Goal: Task Accomplishment & Management: Complete application form

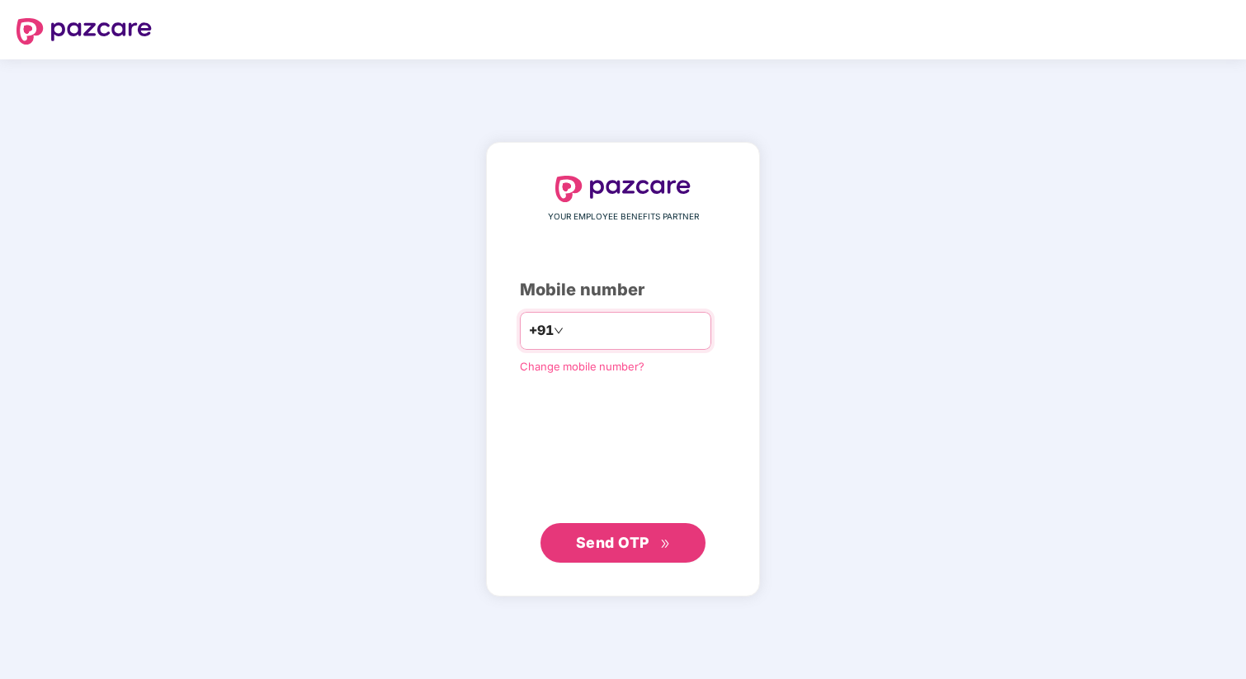
type input "**********"
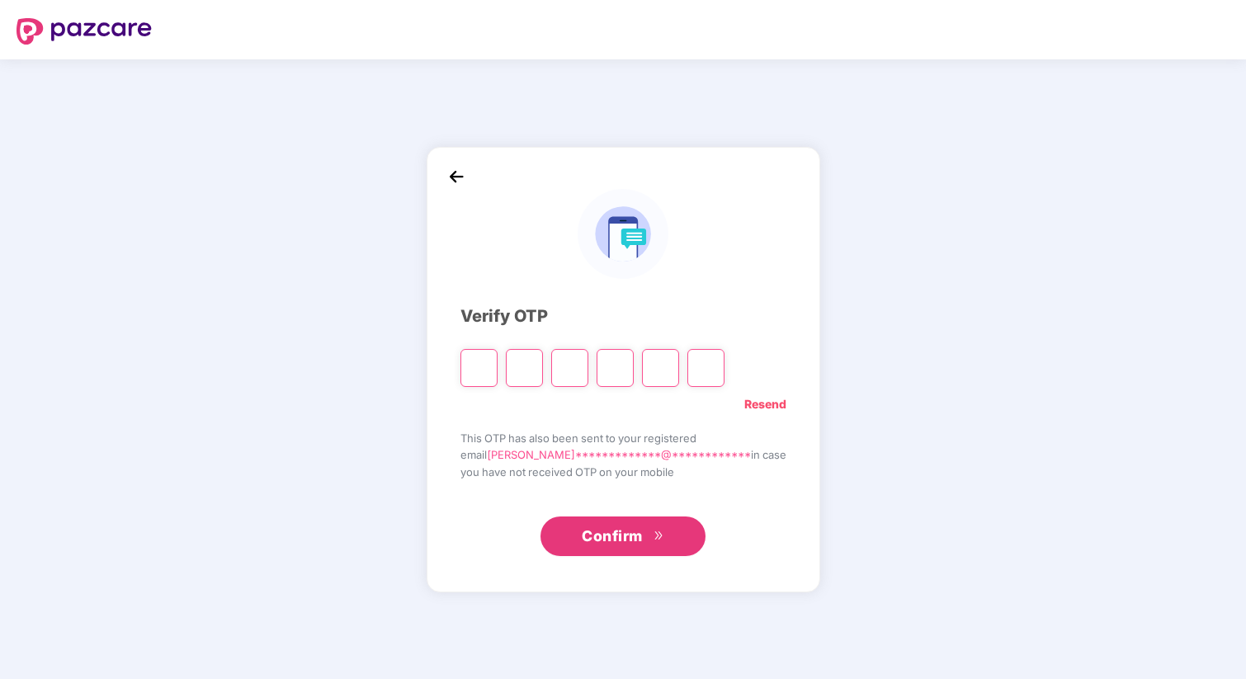
type input "*"
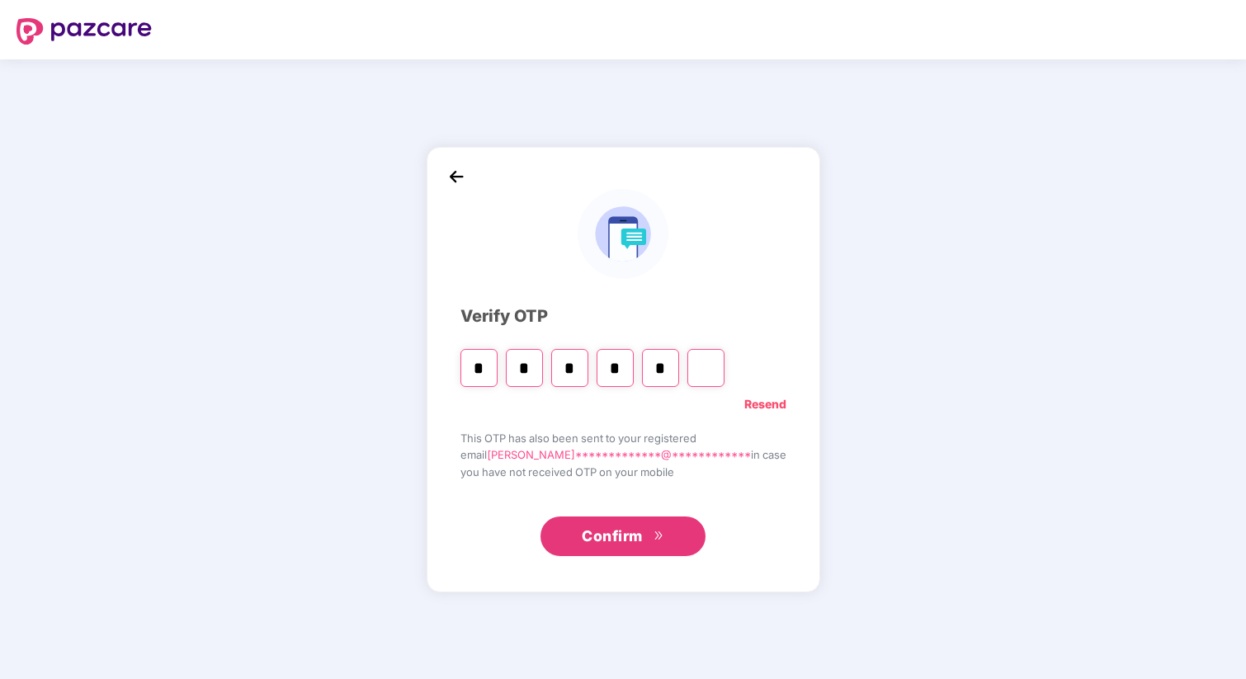
type input "*"
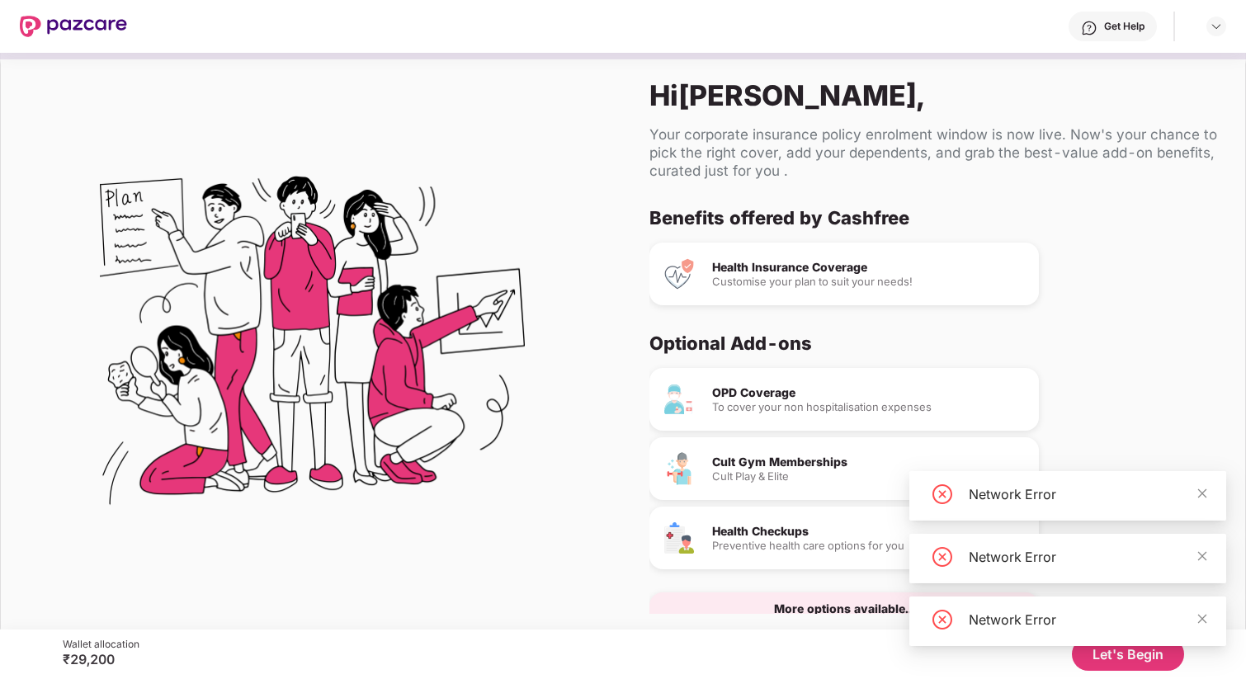
scroll to position [38, 0]
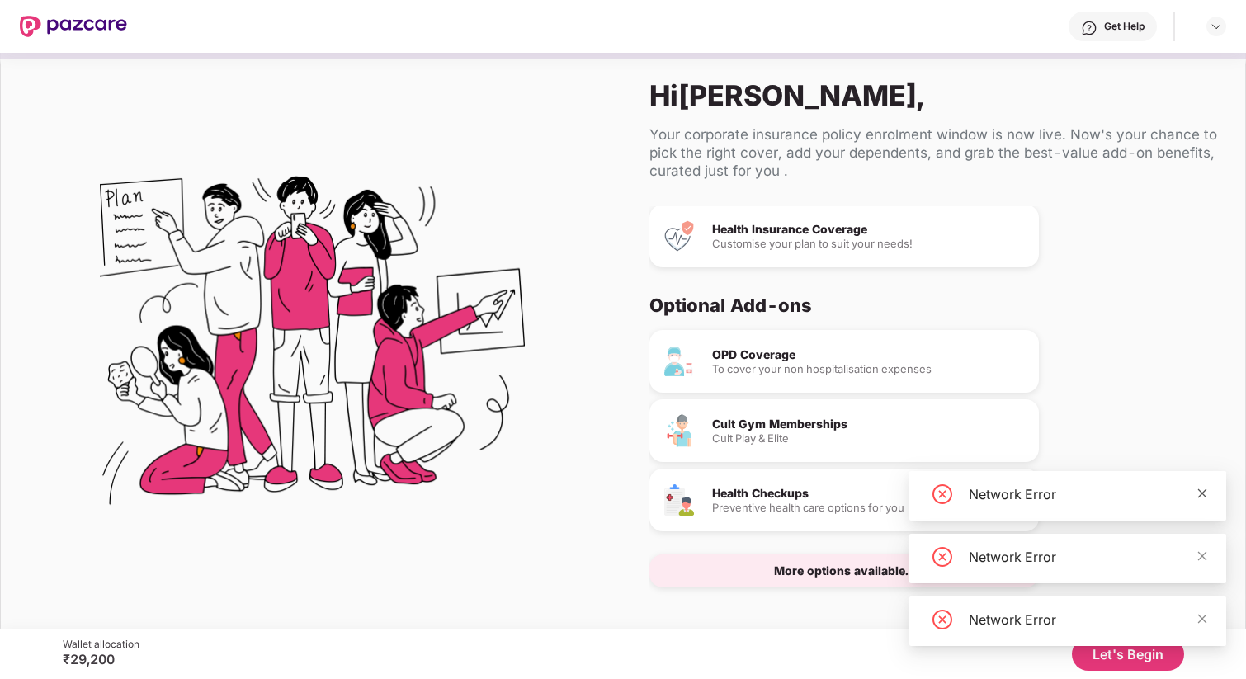
click at [1197, 489] on icon "close" at bounding box center [1203, 494] width 12 height 12
click at [1197, 559] on icon "close" at bounding box center [1203, 557] width 12 height 12
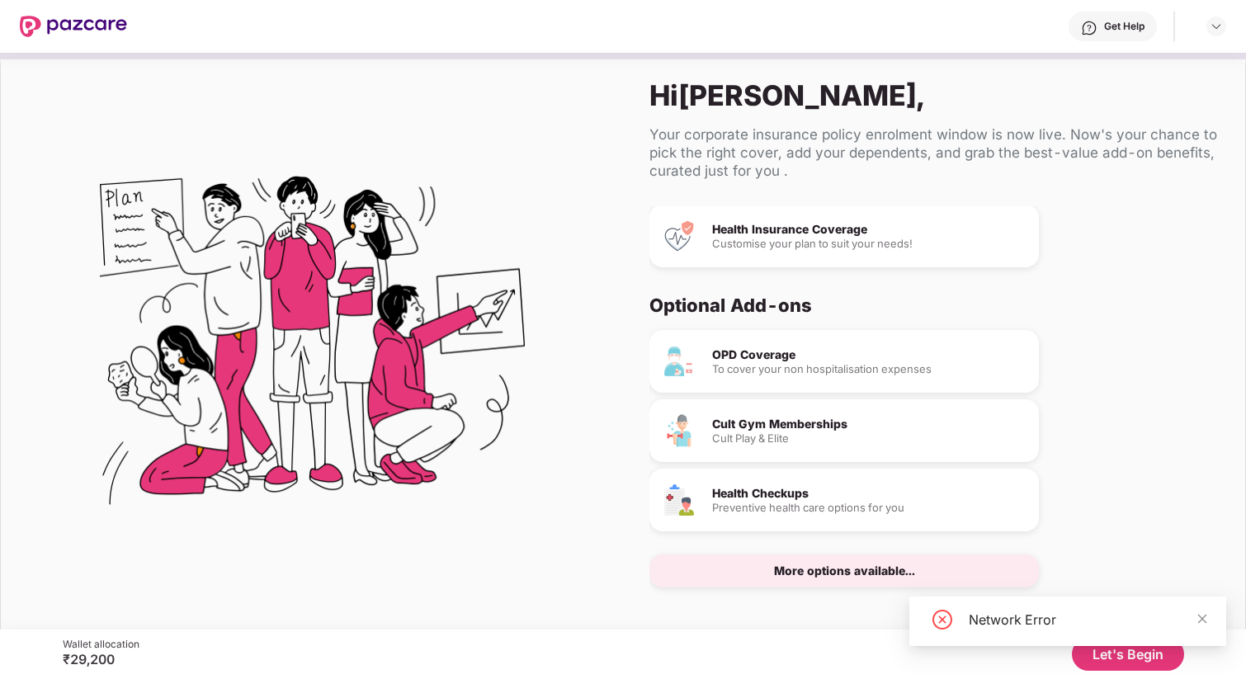
click at [1210, 611] on div "Network Error" at bounding box center [1068, 622] width 317 height 50
click at [1207, 612] on span at bounding box center [1203, 619] width 12 height 14
click at [1126, 655] on button "Let's Begin" at bounding box center [1128, 654] width 112 height 33
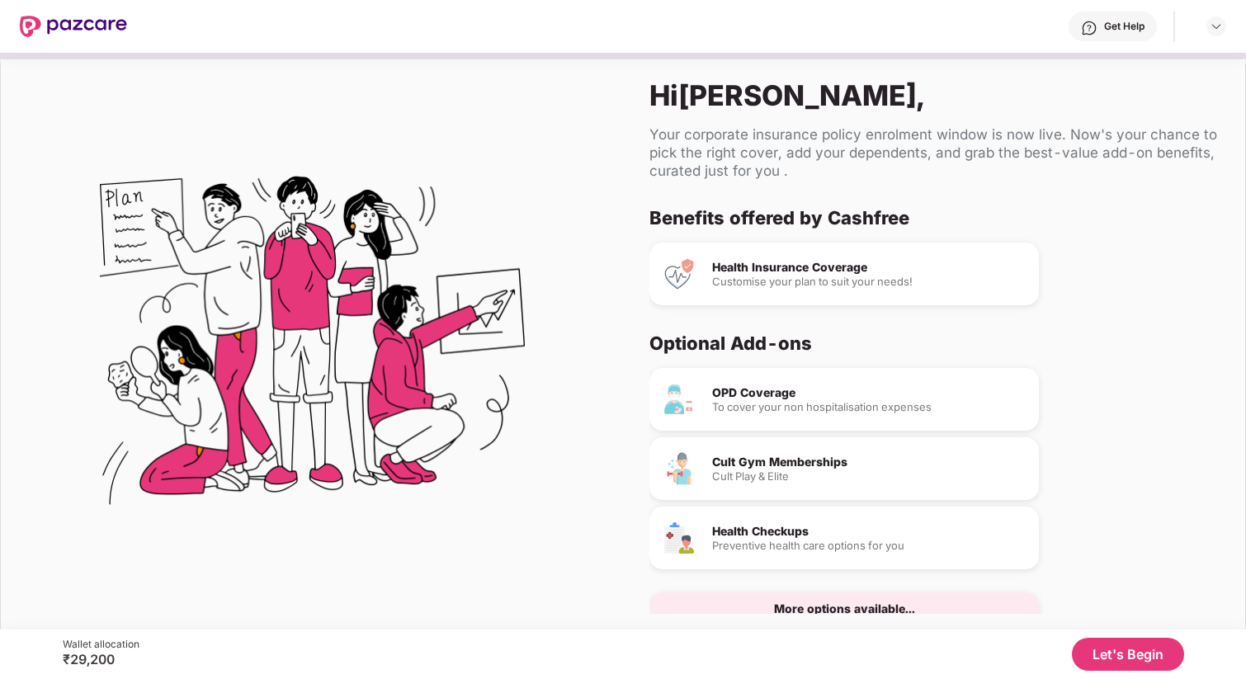
scroll to position [38, 0]
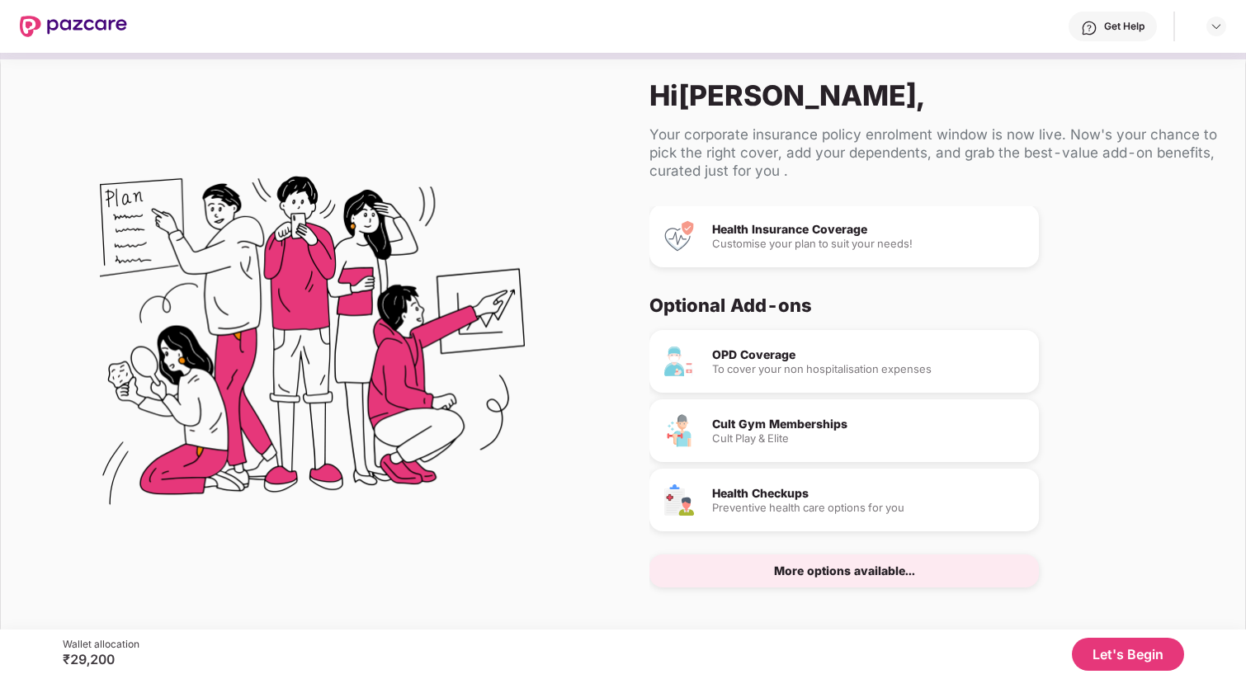
click at [1109, 655] on button "Let's Begin" at bounding box center [1128, 654] width 112 height 33
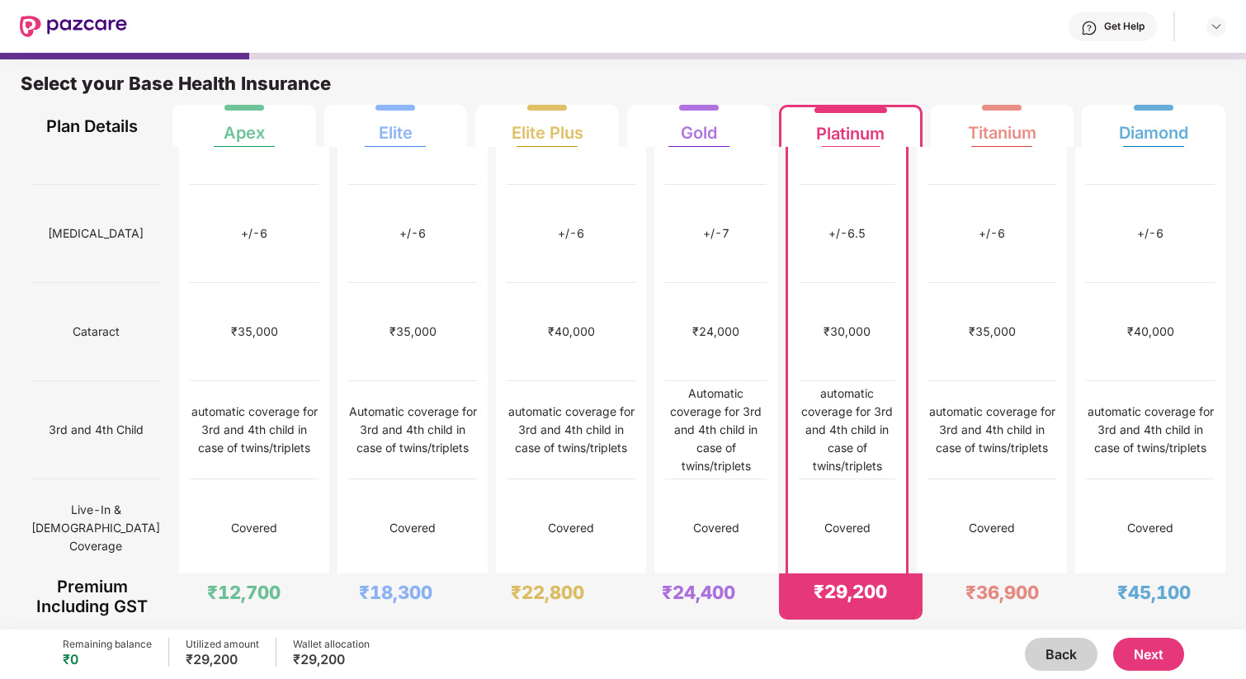
scroll to position [749, 0]
click at [831, 518] on div "Covered" at bounding box center [848, 527] width 46 height 18
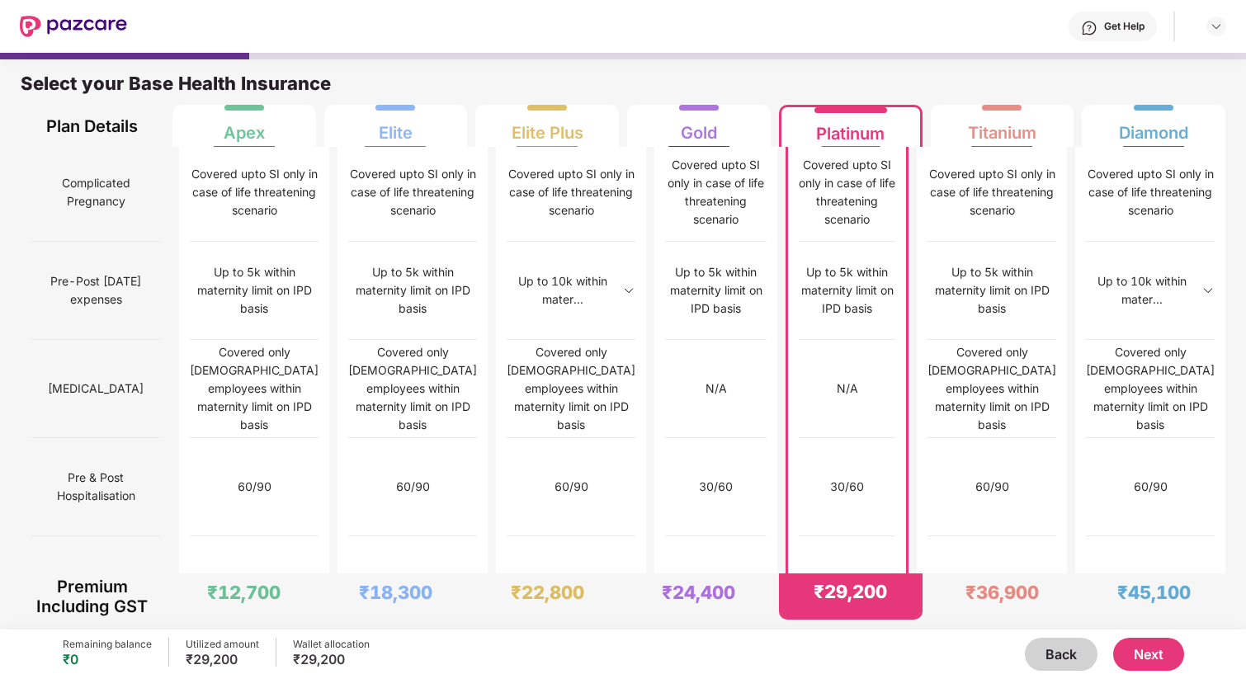
scroll to position [1284, 0]
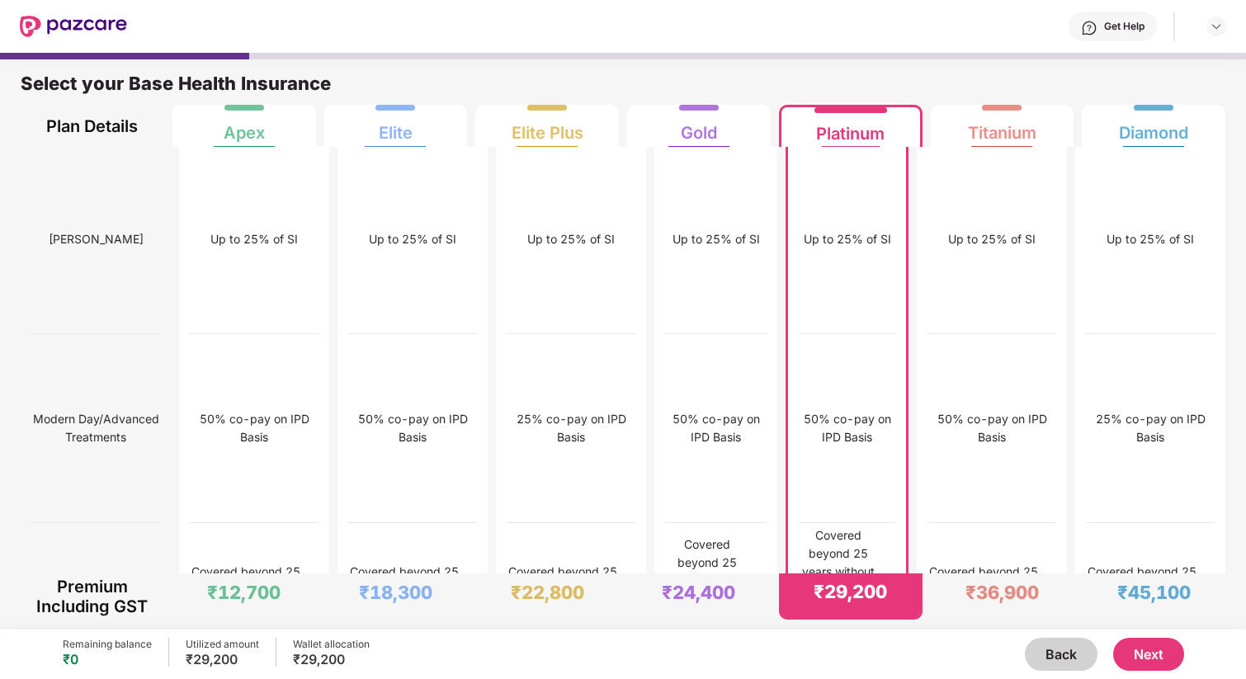
scroll to position [3219, 0]
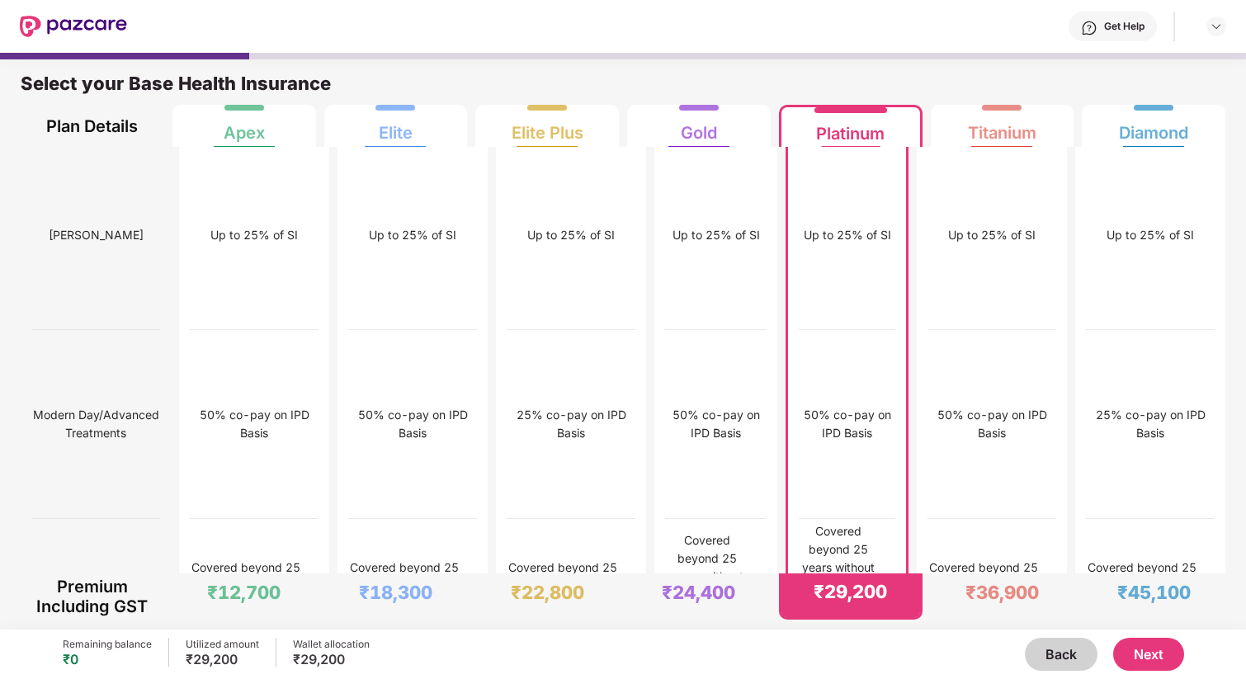
drag, startPoint x: 69, startPoint y: 212, endPoint x: 81, endPoint y: 212, distance: 11.6
drag, startPoint x: 81, startPoint y: 212, endPoint x: 102, endPoint y: 212, distance: 21.5
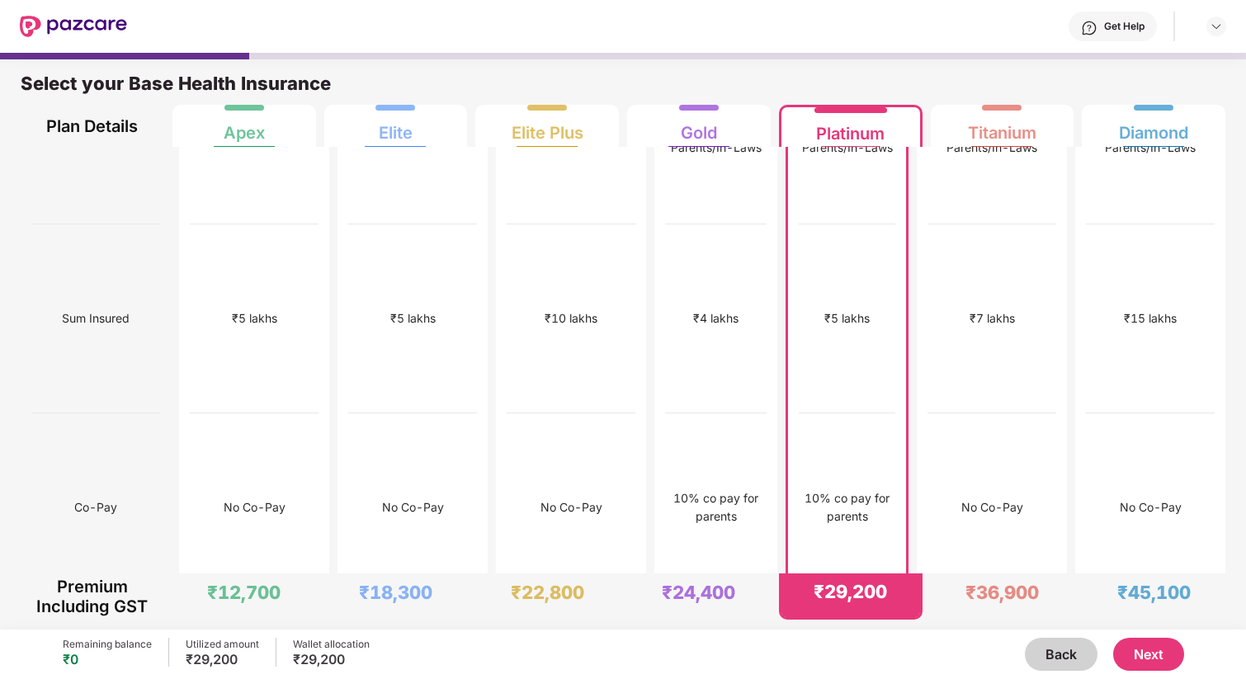
scroll to position [113, 0]
click at [963, 297] on div "₹7 lakhs" at bounding box center [991, 317] width 129 height 189
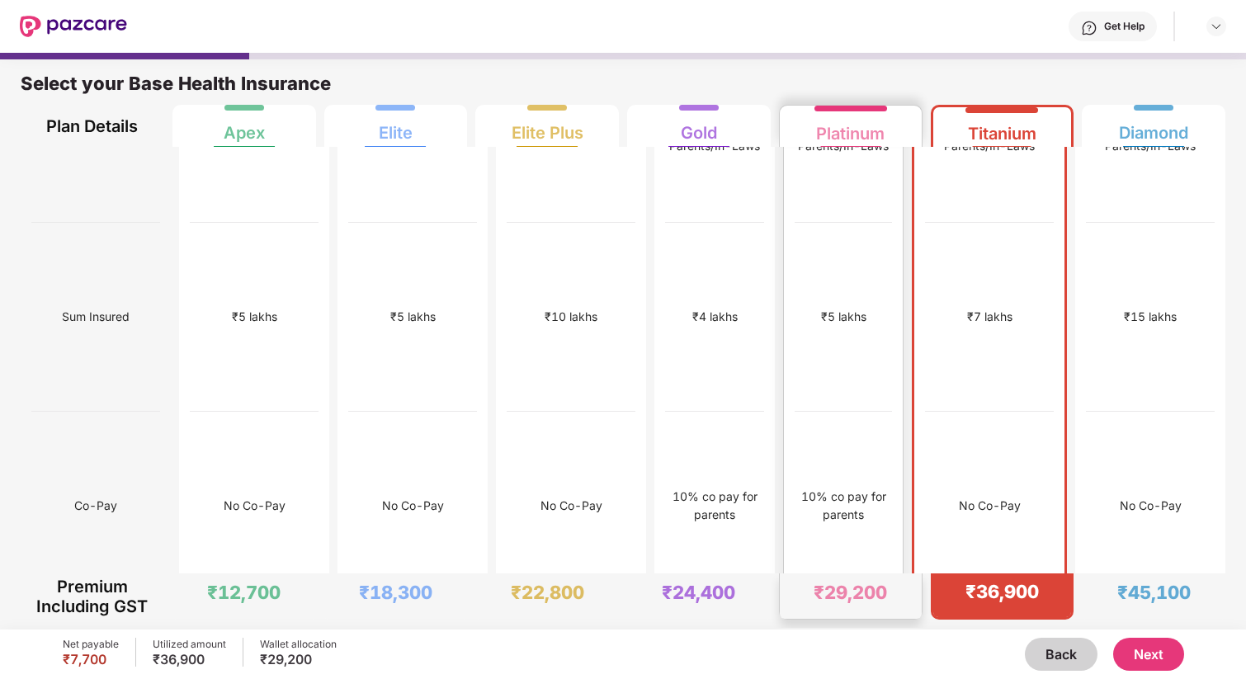
click at [854, 281] on div "₹5 lakhs" at bounding box center [843, 317] width 97 height 189
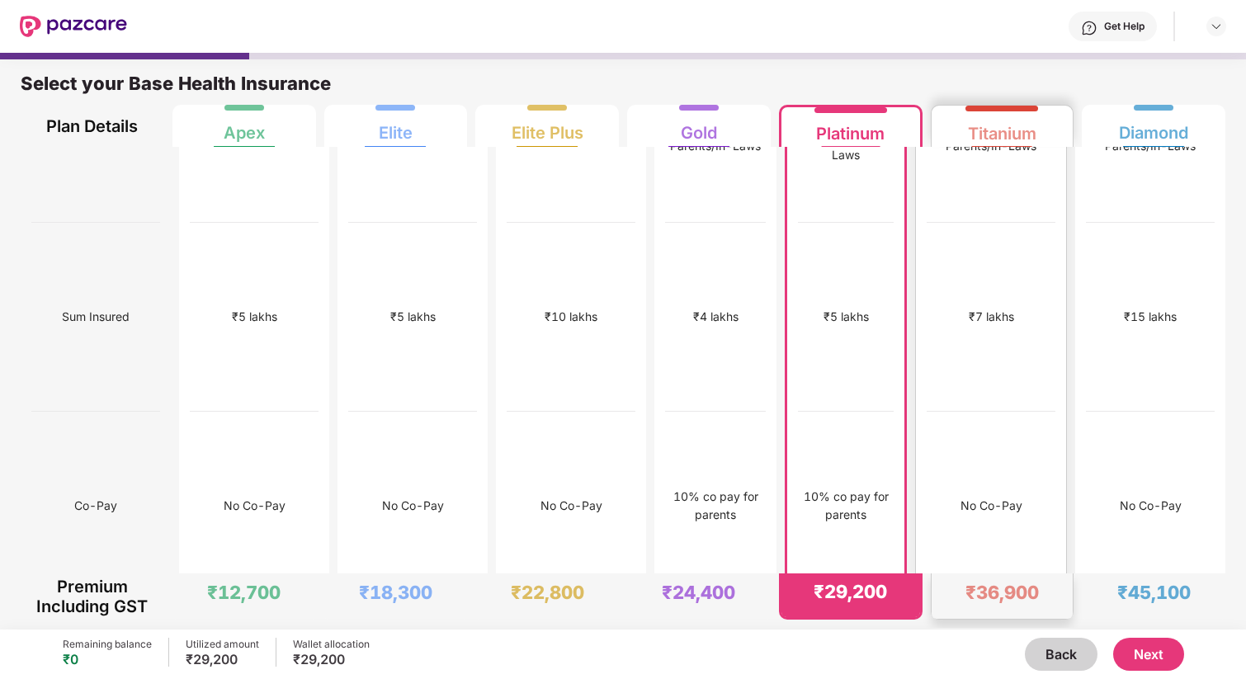
click at [939, 273] on div "₹7 lakhs" at bounding box center [991, 317] width 129 height 189
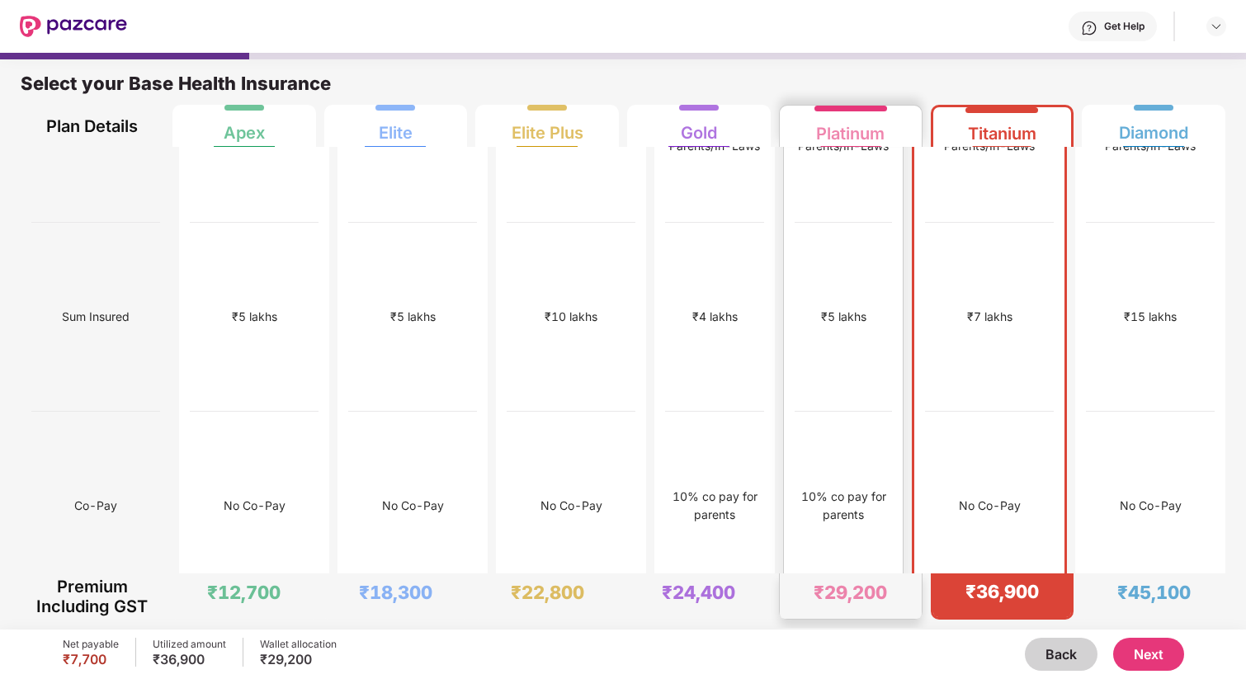
click at [844, 291] on div "₹5 lakhs" at bounding box center [843, 317] width 97 height 189
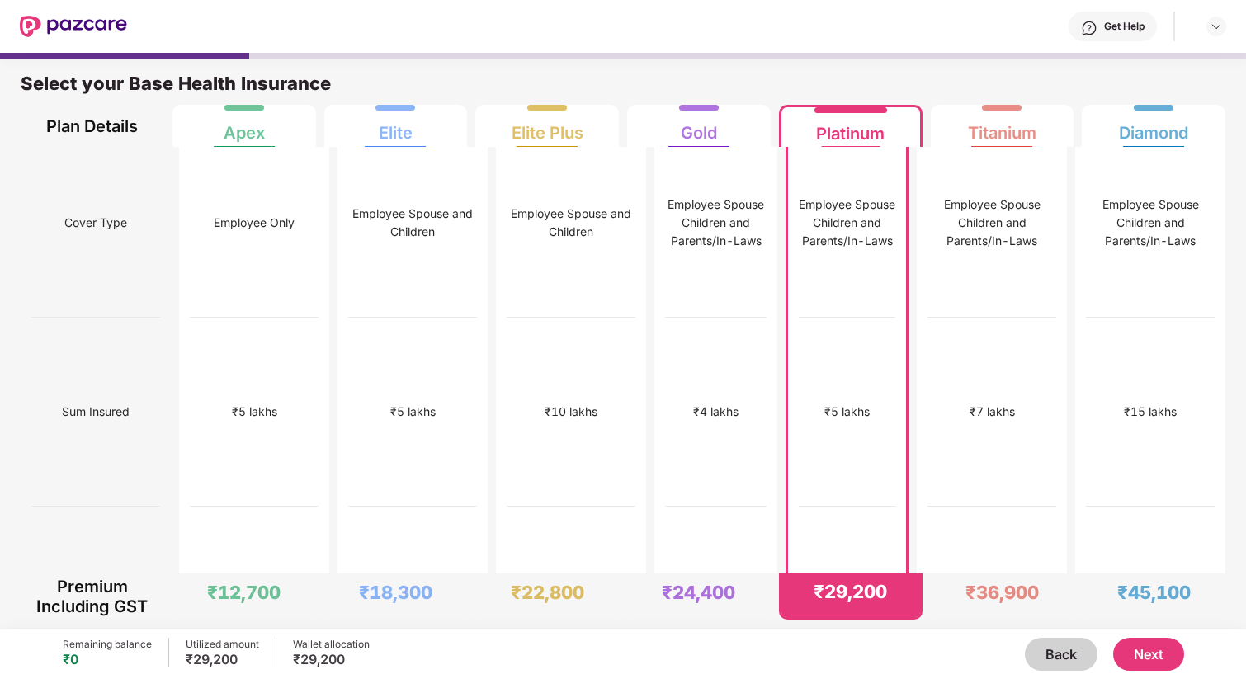
scroll to position [0, 0]
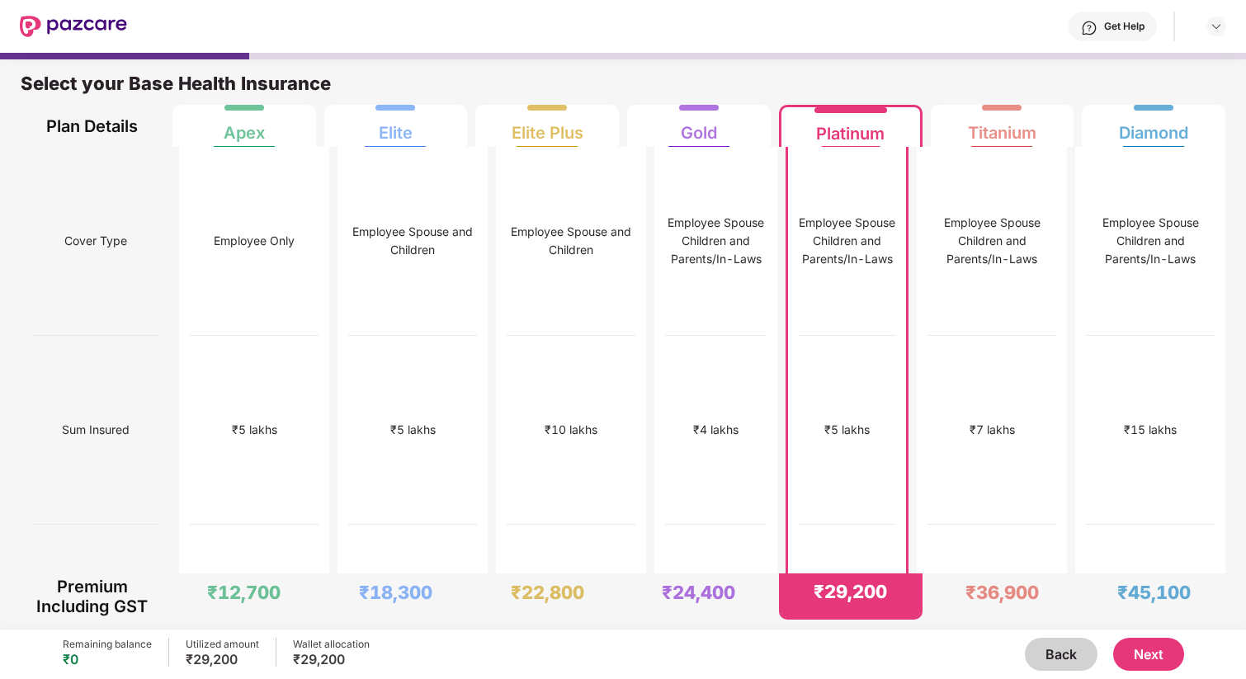
click at [1134, 646] on button "Next" at bounding box center [1148, 654] width 71 height 33
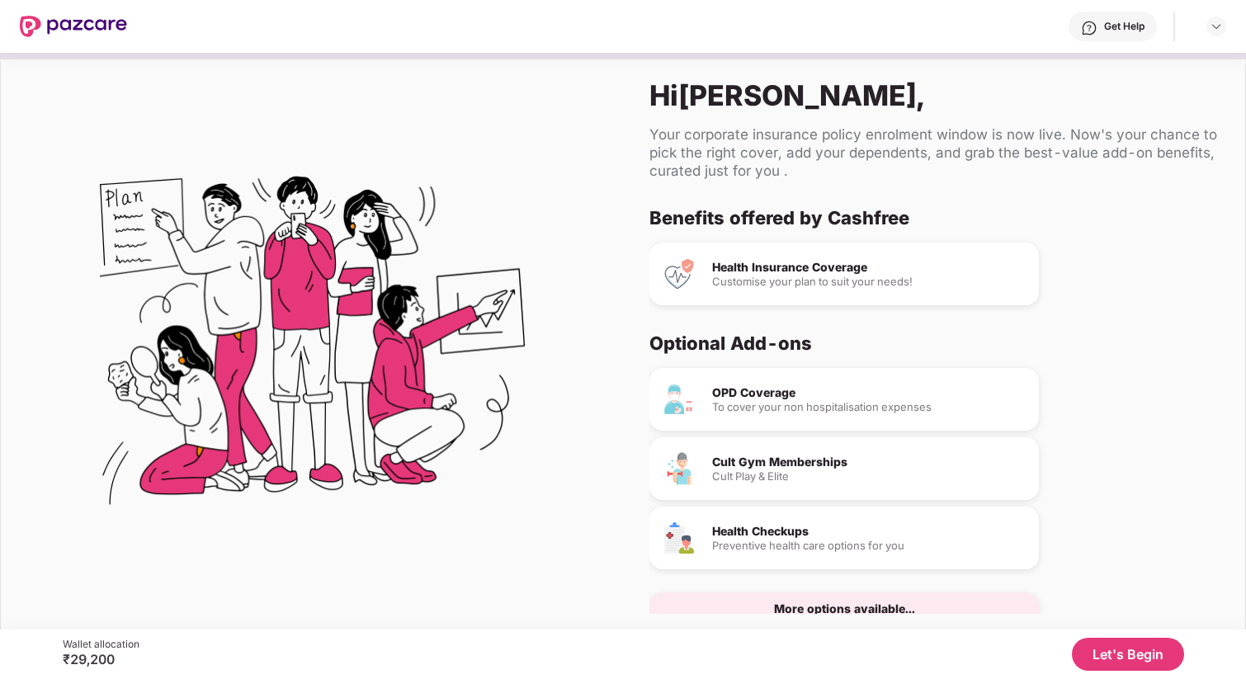
click at [1130, 648] on button "Let's Begin" at bounding box center [1128, 654] width 112 height 33
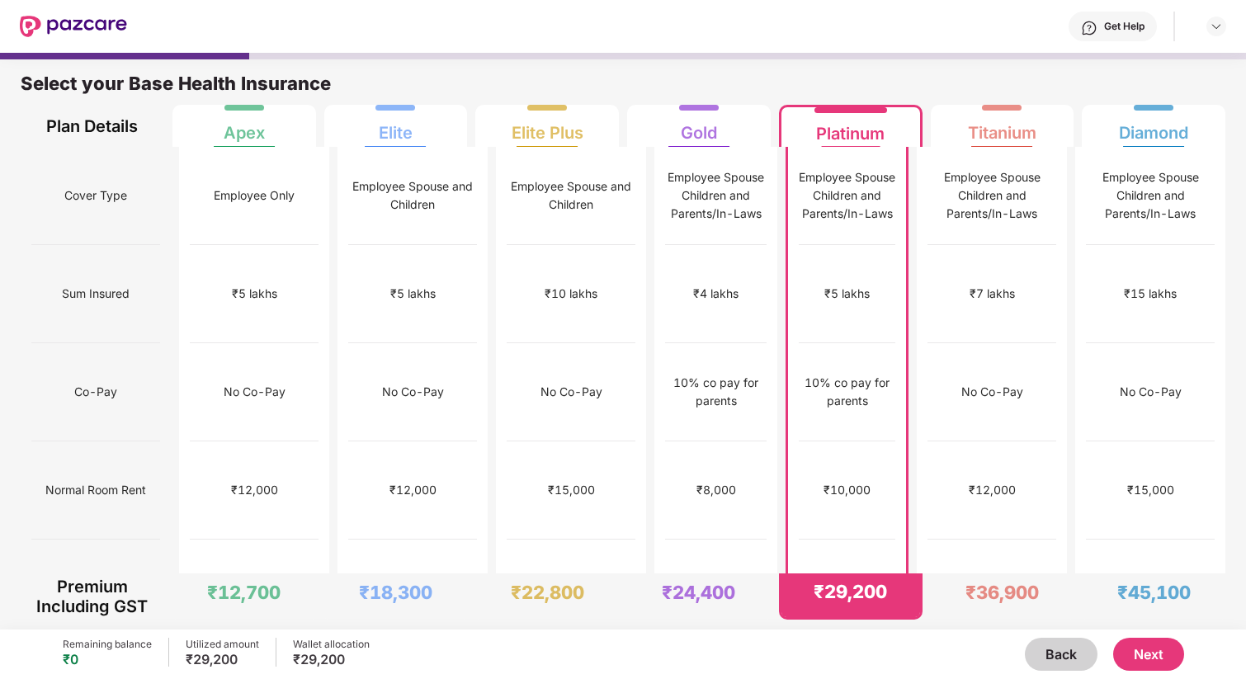
click at [1158, 653] on button "Next" at bounding box center [1148, 654] width 71 height 33
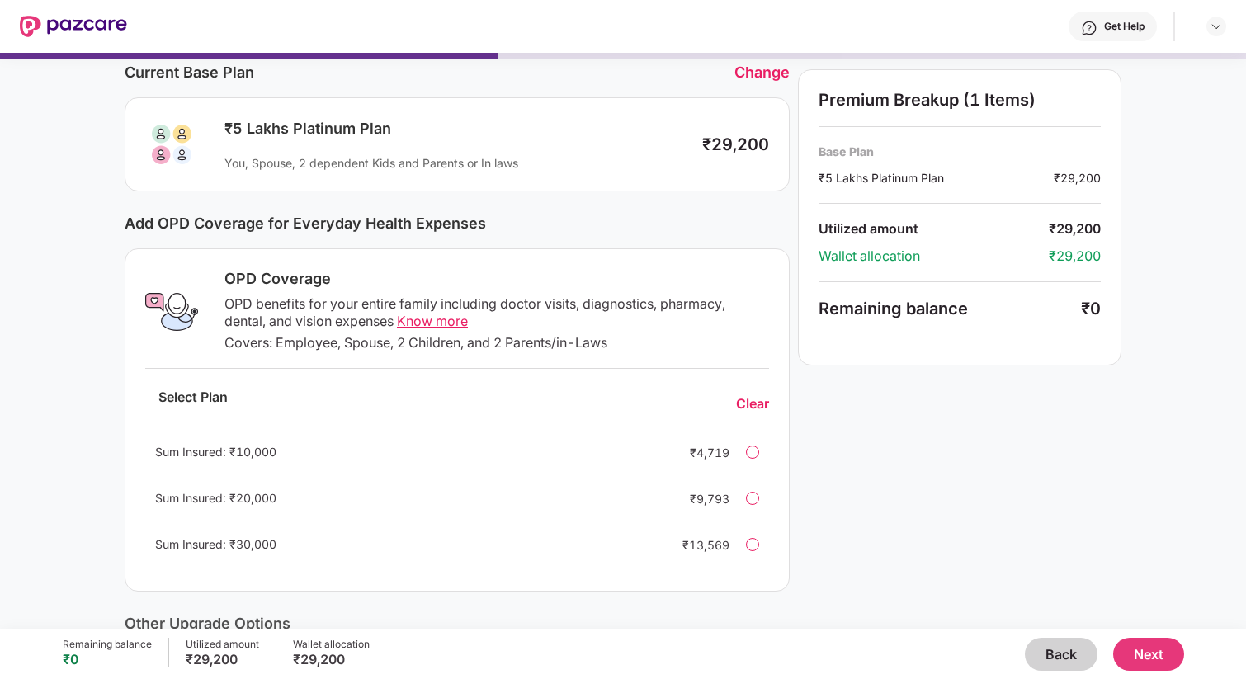
scroll to position [67, 0]
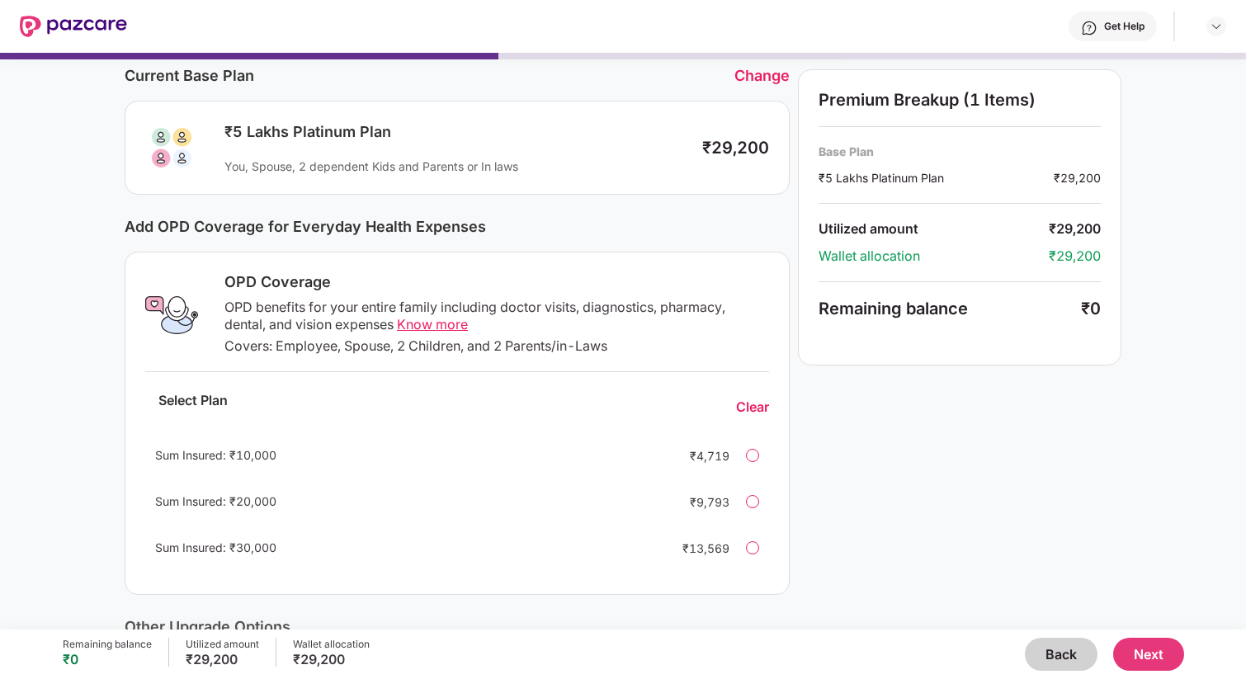
click at [1139, 646] on button "Next" at bounding box center [1148, 654] width 71 height 33
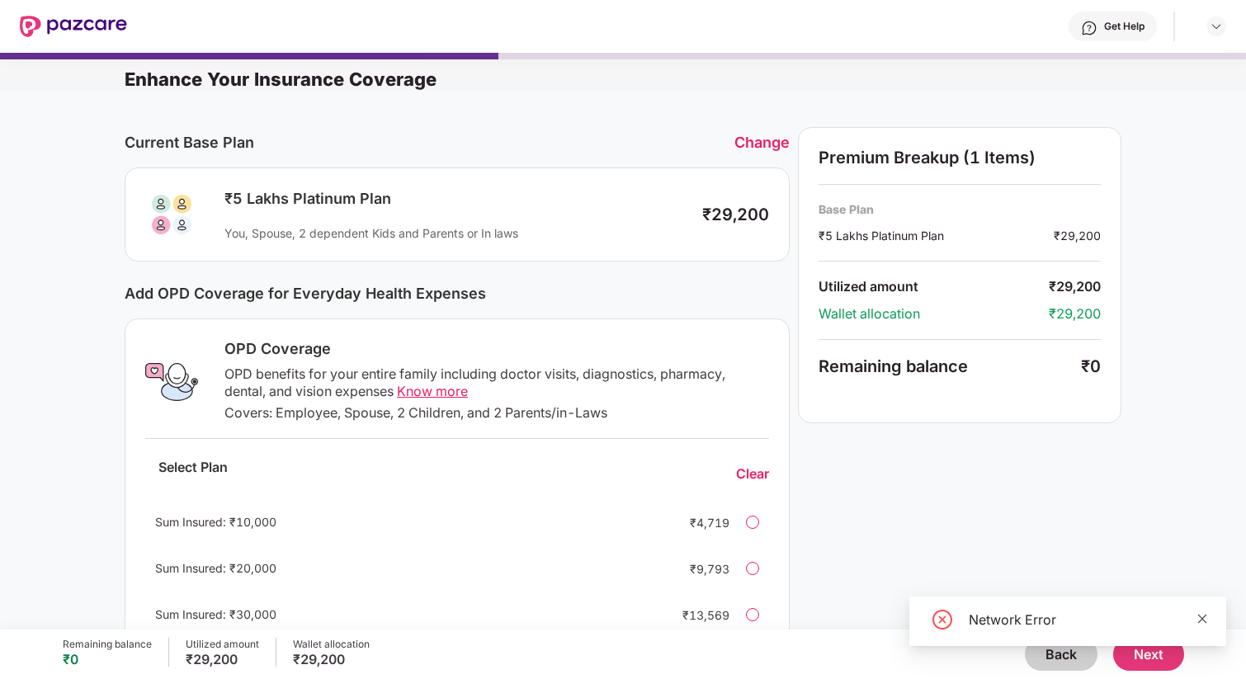
click at [1204, 622] on icon "close" at bounding box center [1203, 619] width 12 height 12
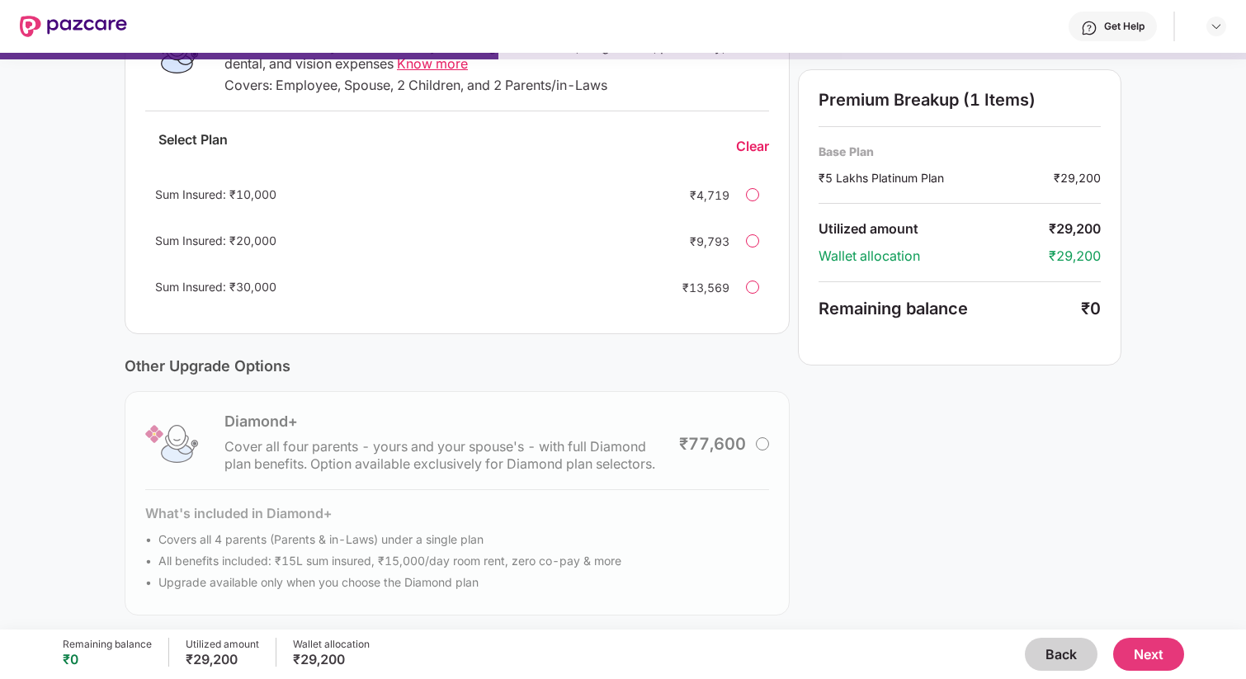
scroll to position [333, 0]
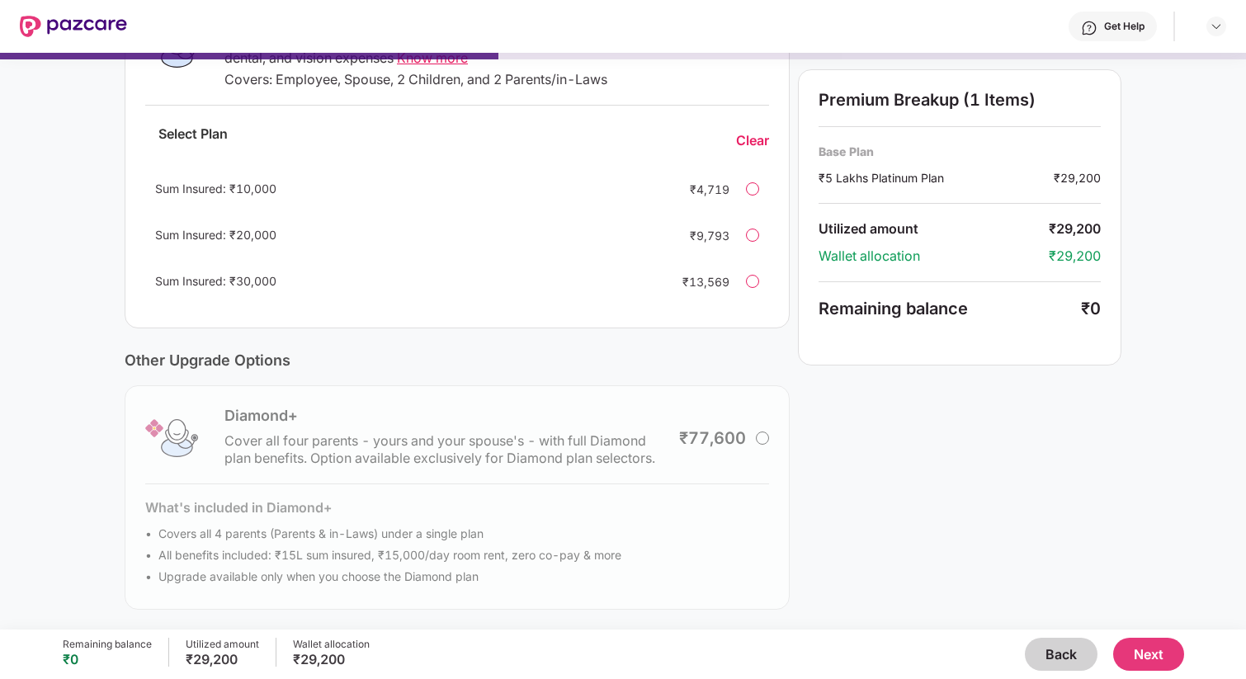
click at [1138, 650] on button "Next" at bounding box center [1148, 654] width 71 height 33
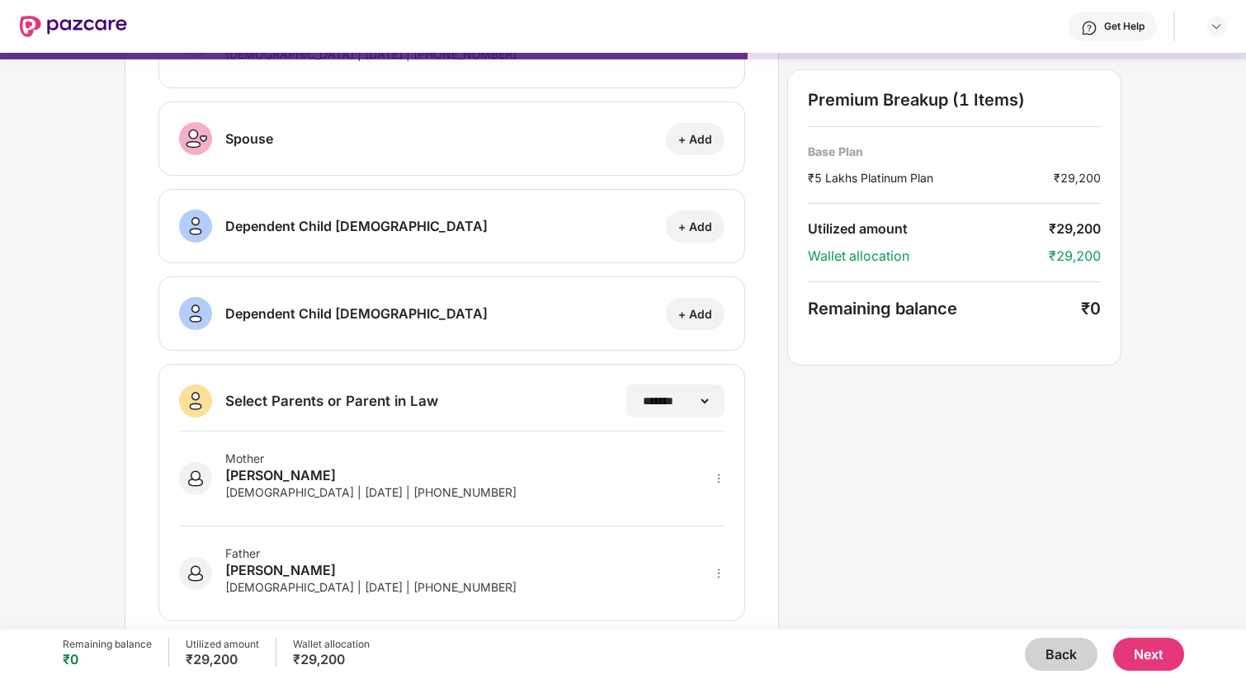
scroll to position [178, 0]
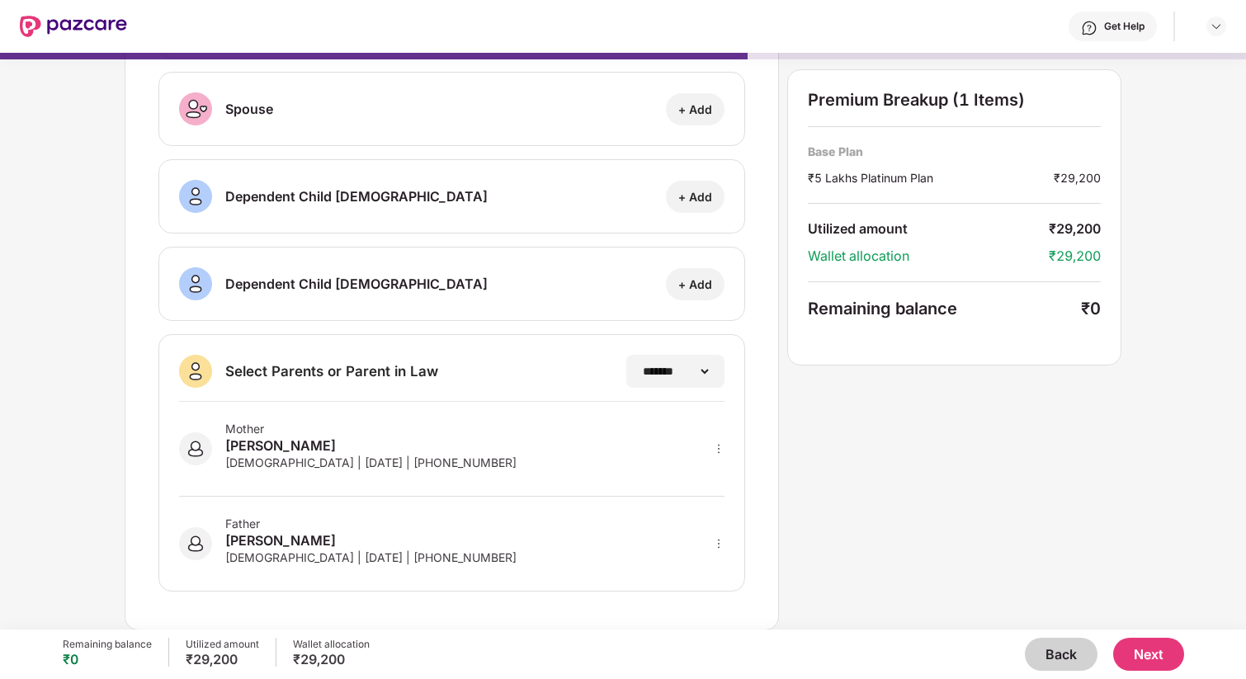
click at [606, 449] on div "Mother Rajani Dandekar Female | 30 Aug 1966 | +917020437629" at bounding box center [452, 449] width 546 height 95
click at [688, 366] on select "**********" at bounding box center [675, 371] width 72 height 13
click at [1159, 661] on button "Next" at bounding box center [1148, 654] width 71 height 33
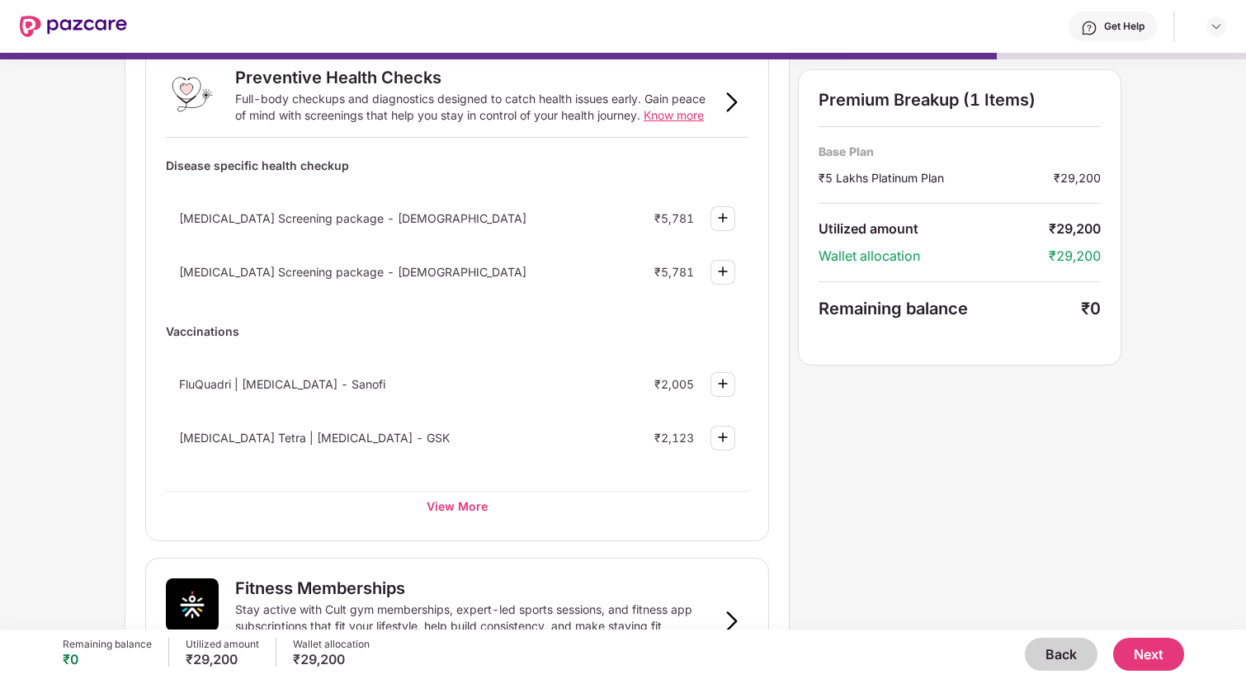
scroll to position [110, 0]
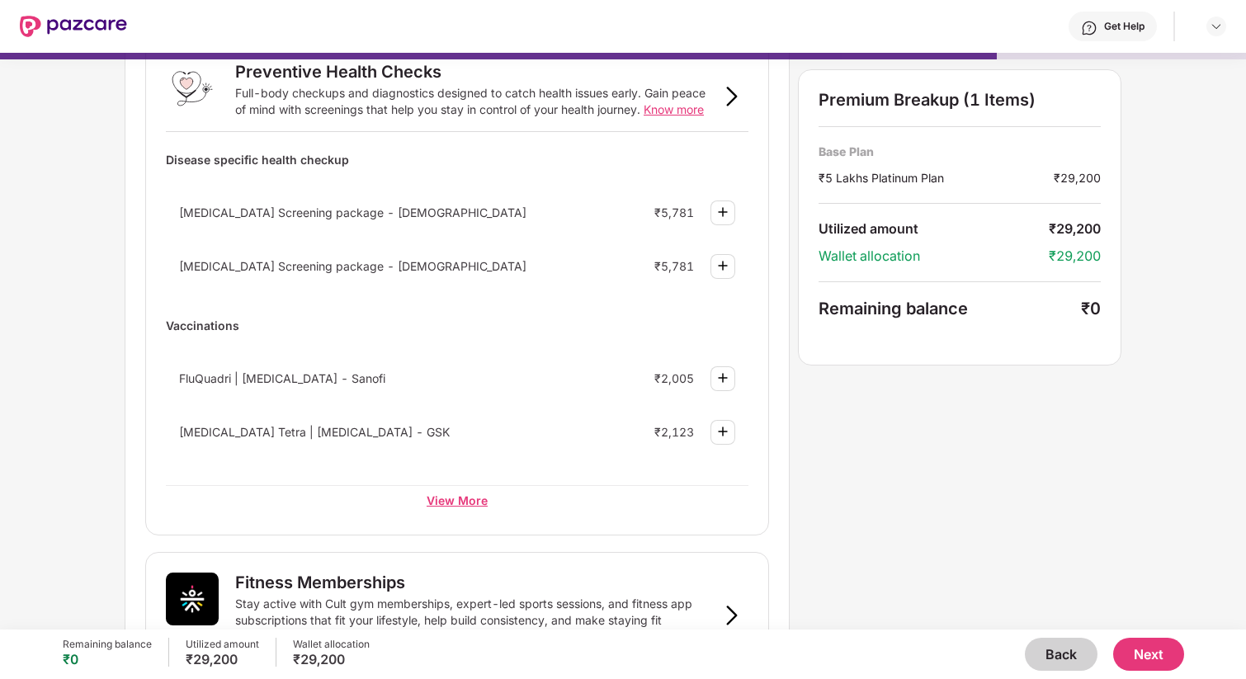
click at [470, 502] on div "View More" at bounding box center [457, 500] width 583 height 30
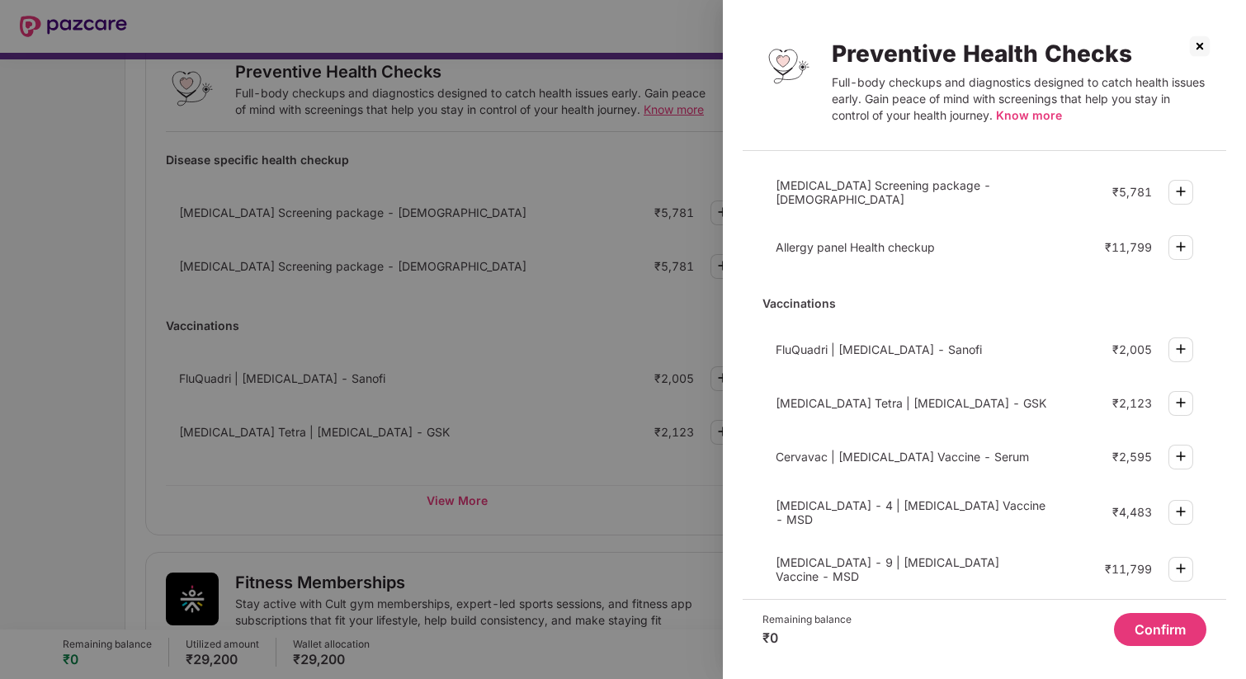
scroll to position [428, 0]
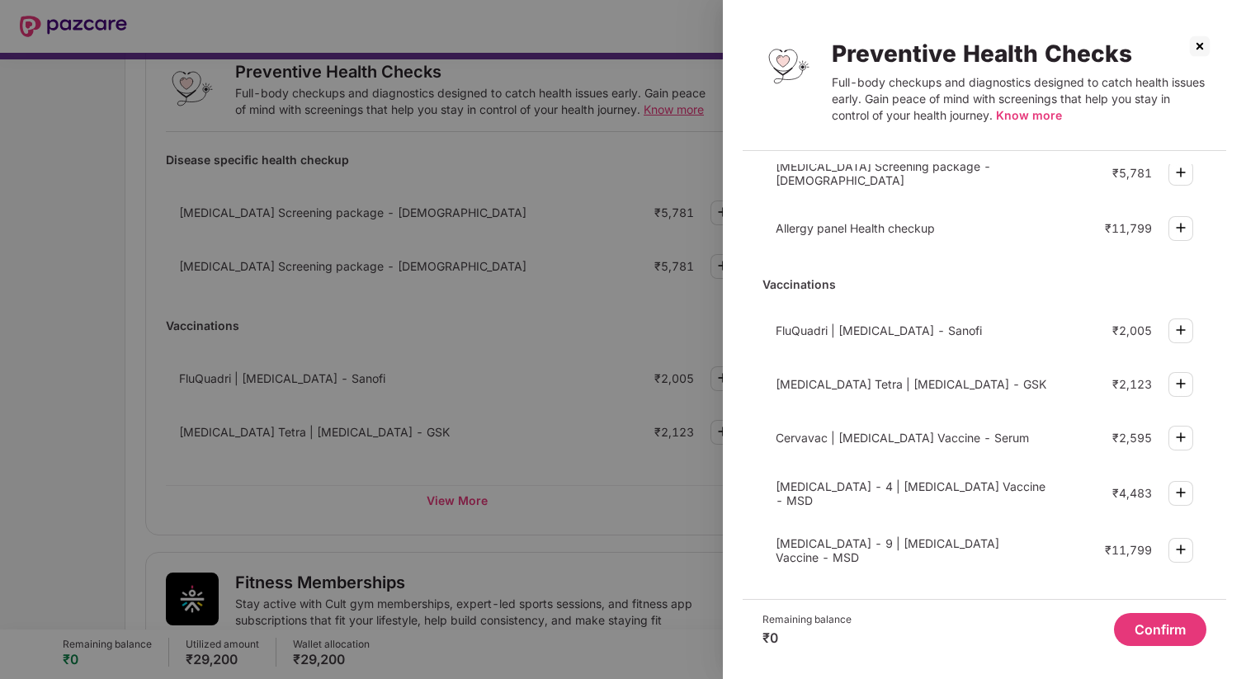
click at [1197, 49] on img at bounding box center [1200, 46] width 26 height 26
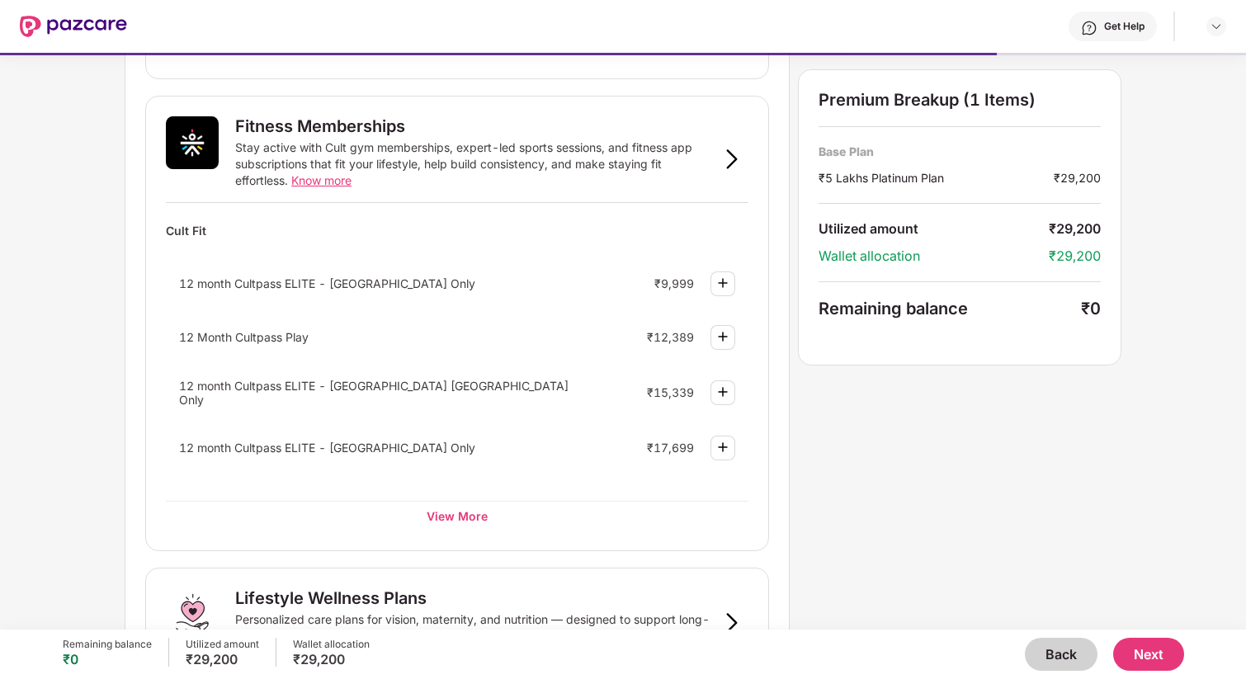
scroll to position [581, 0]
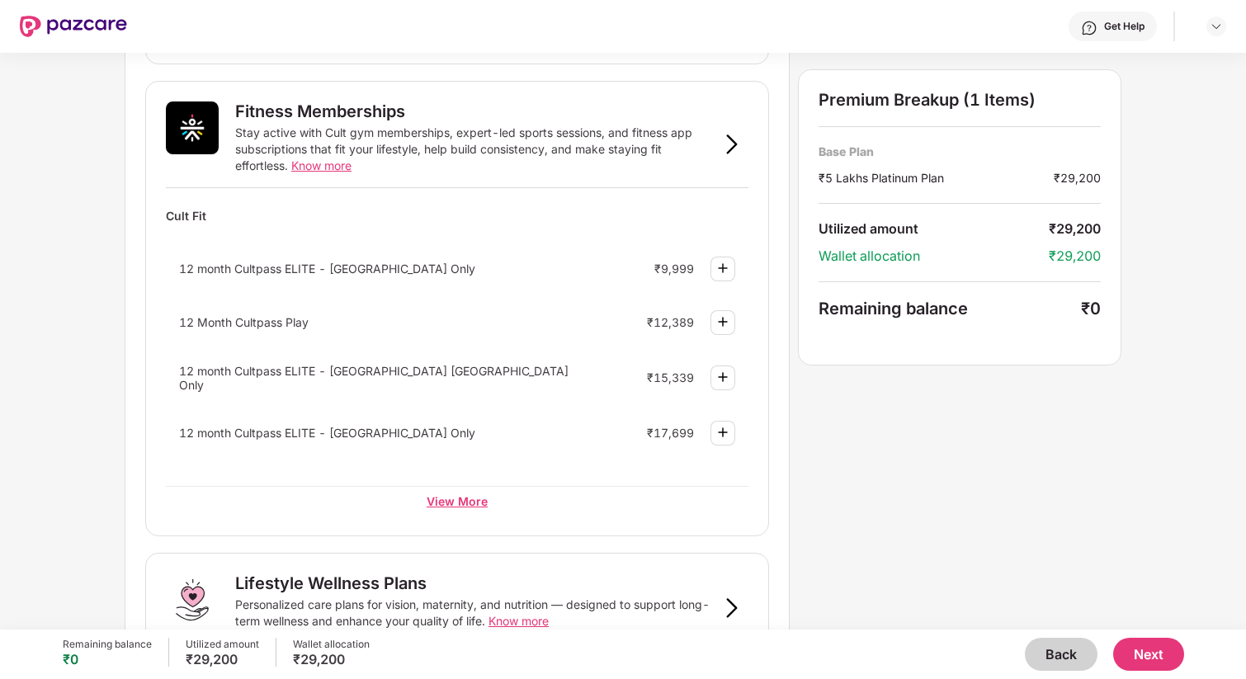
click at [447, 493] on div "View More" at bounding box center [457, 501] width 583 height 30
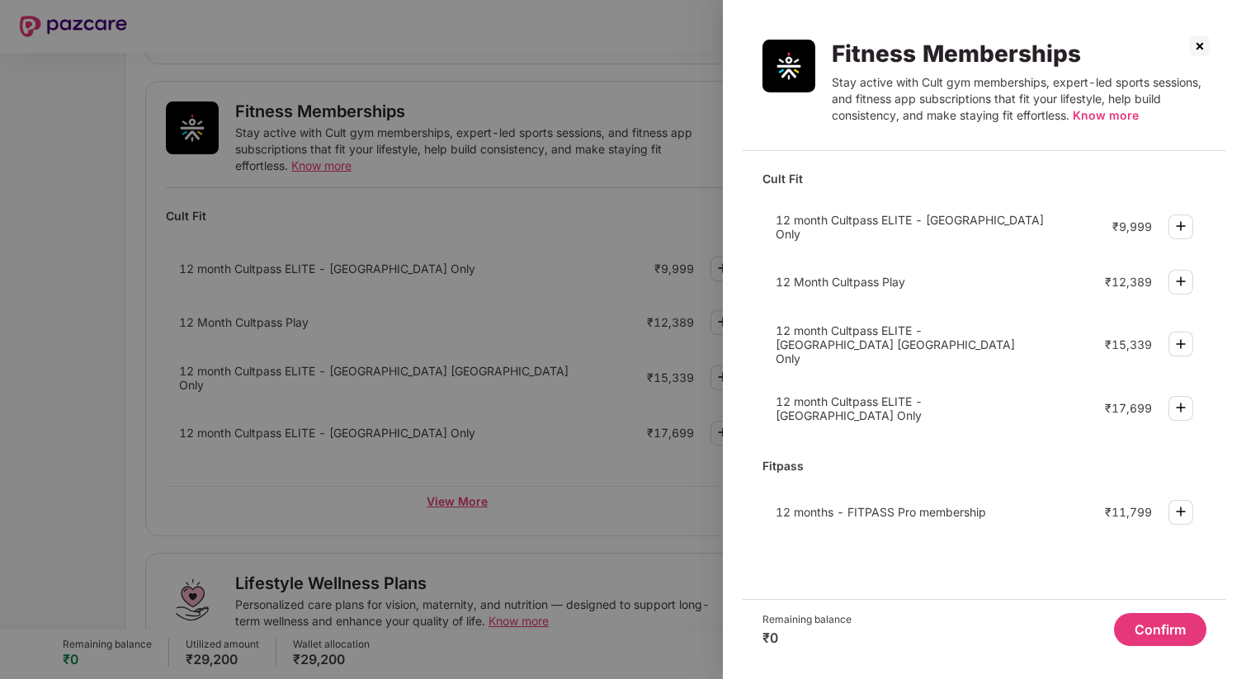
scroll to position [0, 0]
click at [573, 529] on div at bounding box center [623, 339] width 1246 height 679
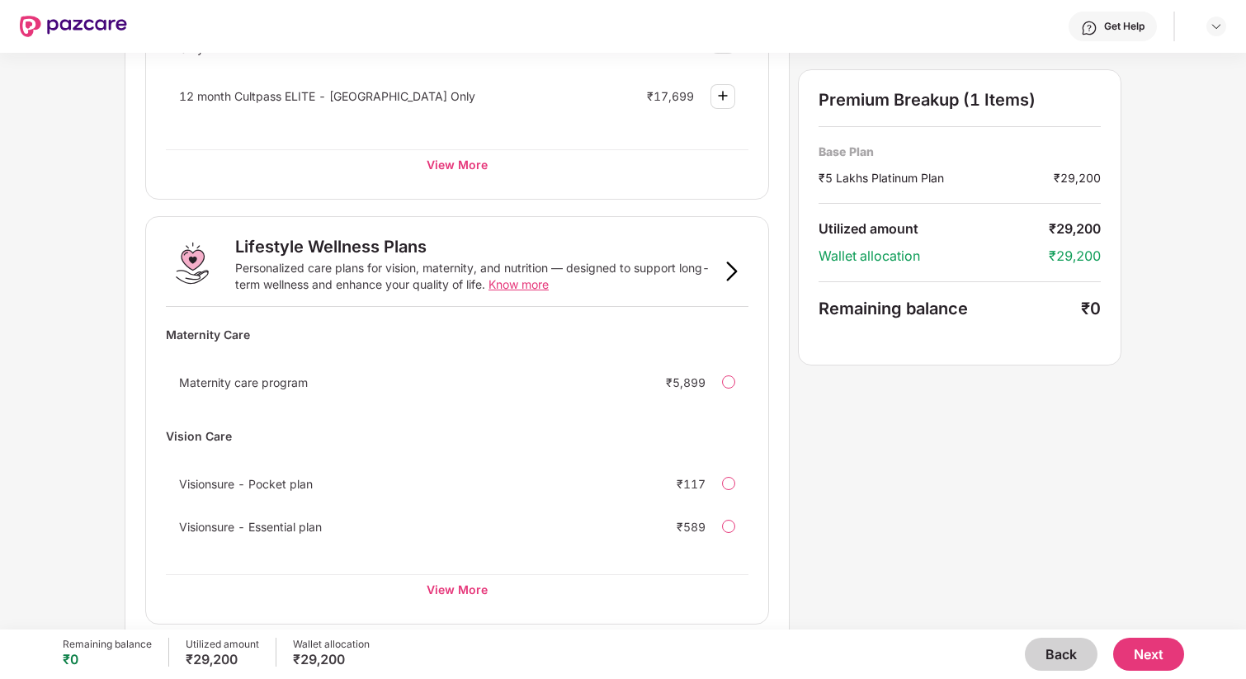
scroll to position [930, 0]
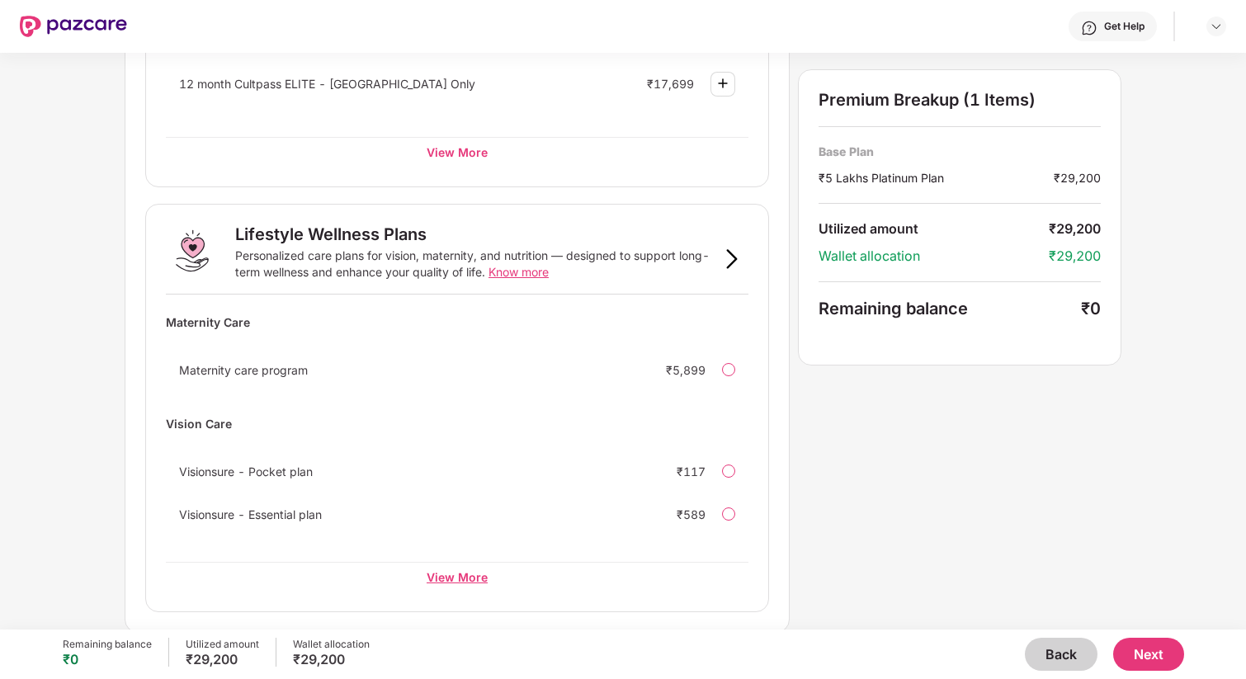
click at [446, 572] on div "View More" at bounding box center [457, 577] width 583 height 30
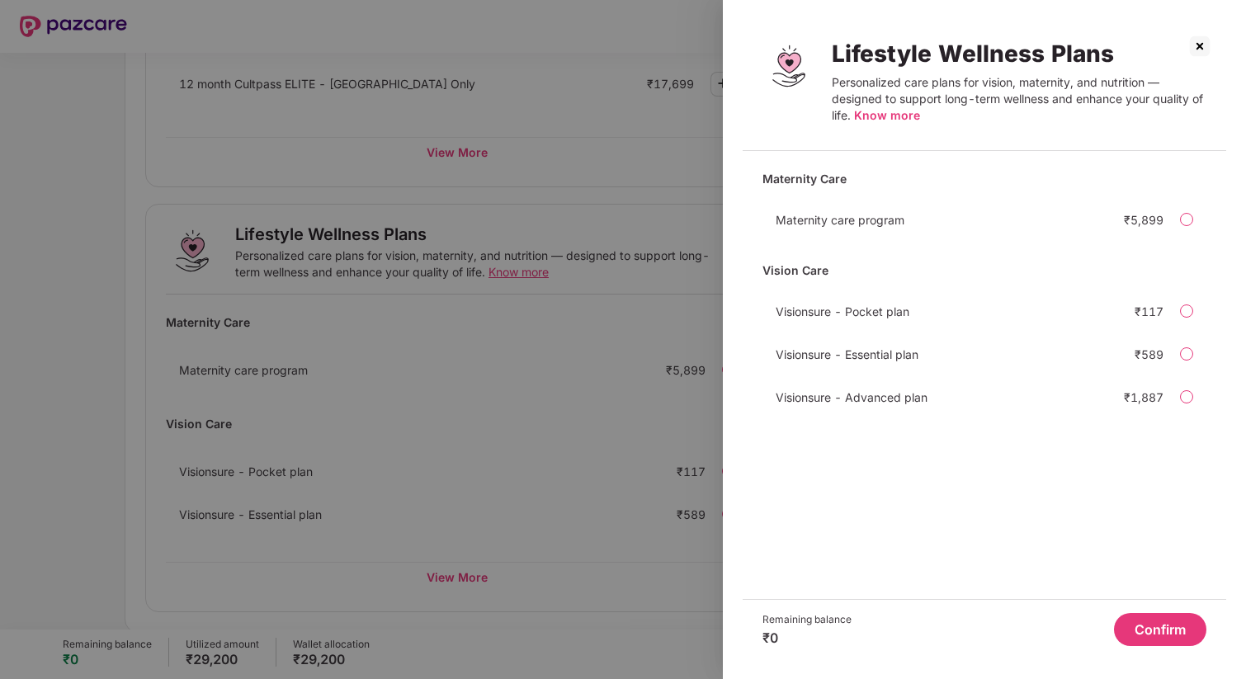
click at [636, 215] on div at bounding box center [623, 339] width 1246 height 679
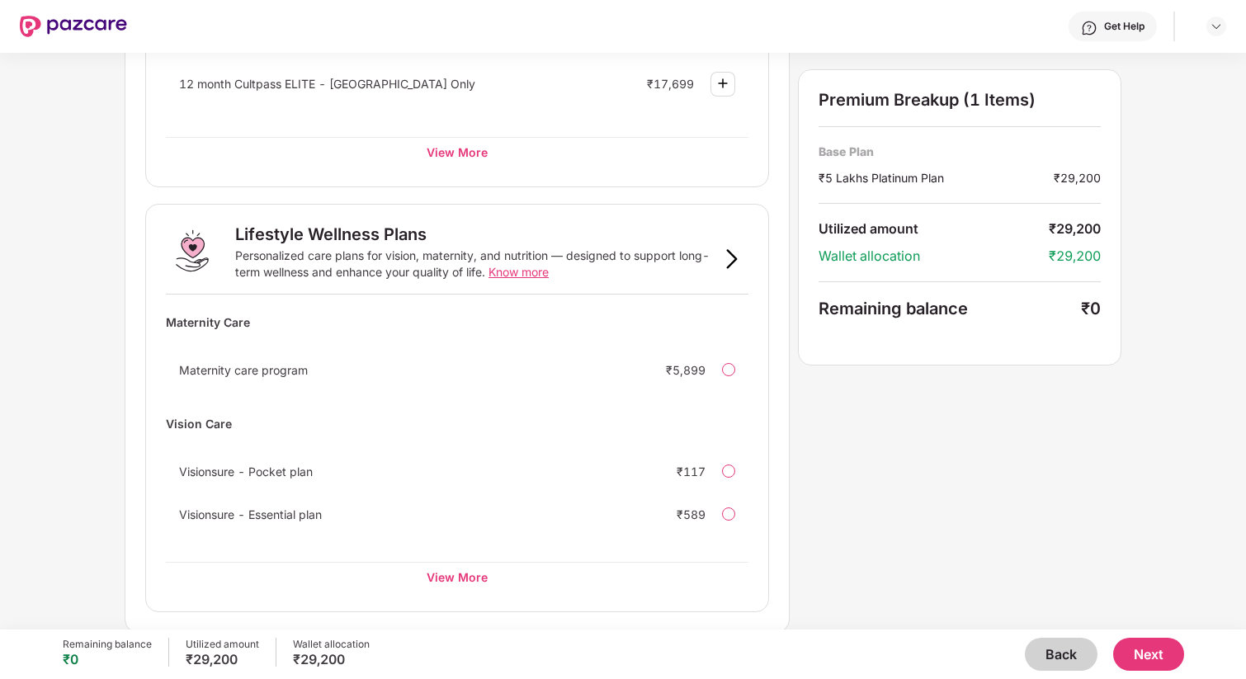
click at [1140, 641] on button "Next" at bounding box center [1148, 654] width 71 height 33
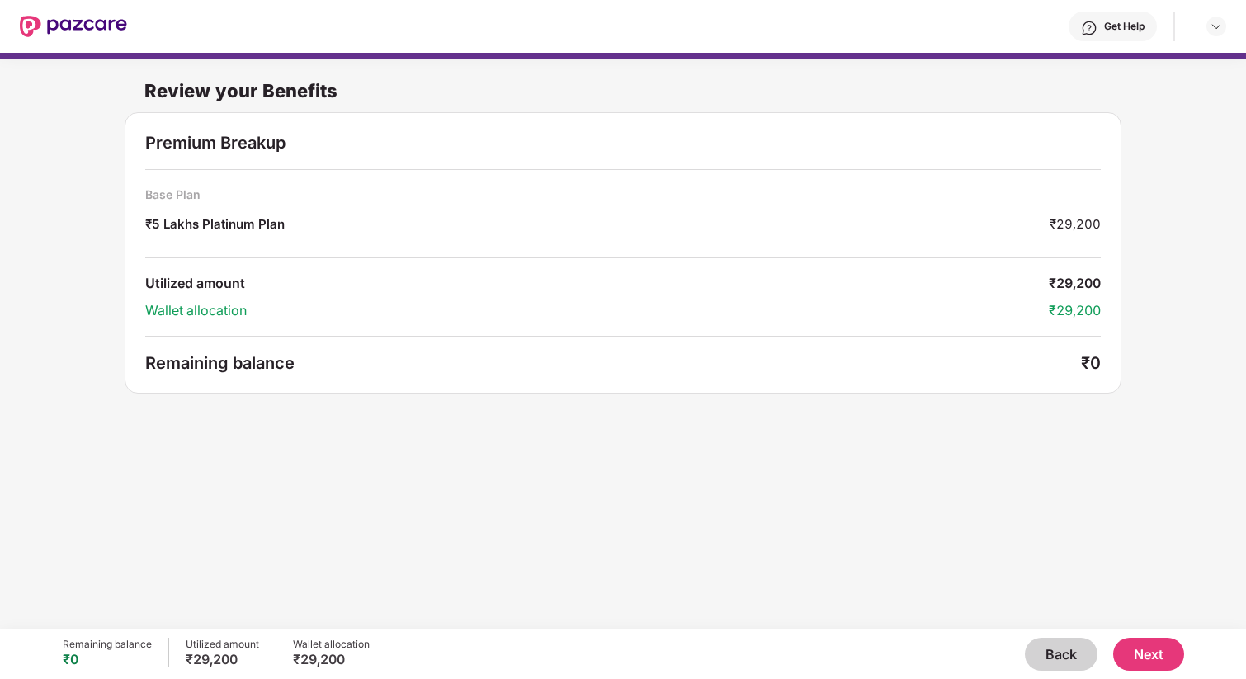
click at [1146, 645] on button "Next" at bounding box center [1148, 654] width 71 height 33
